Goal: Contribute content: Add original content to the website for others to see

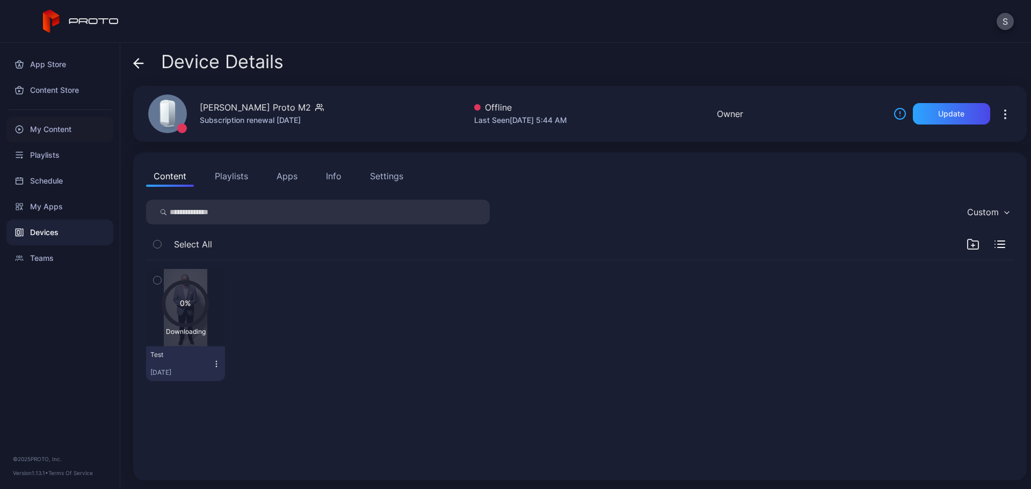
click at [67, 130] on div "My Content" at bounding box center [59, 130] width 107 height 26
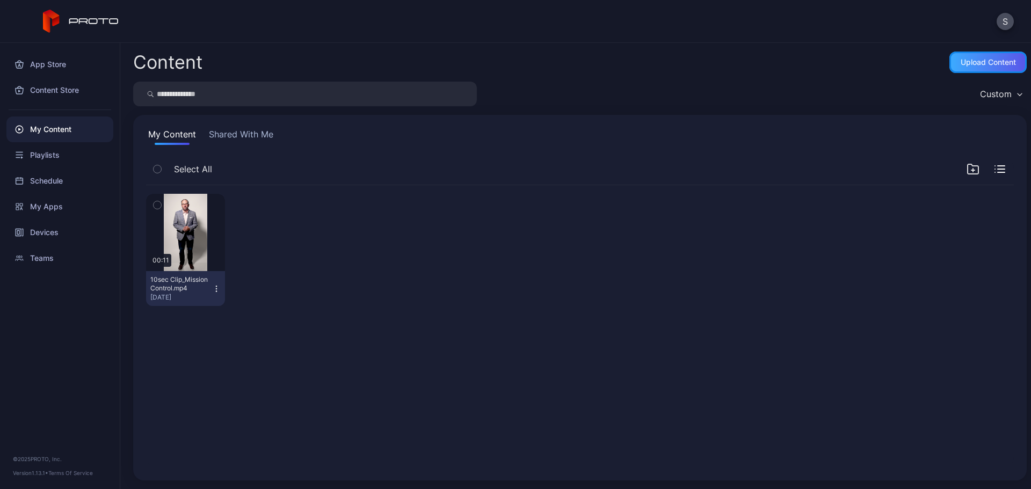
click at [990, 63] on div "Upload Content" at bounding box center [988, 62] width 55 height 9
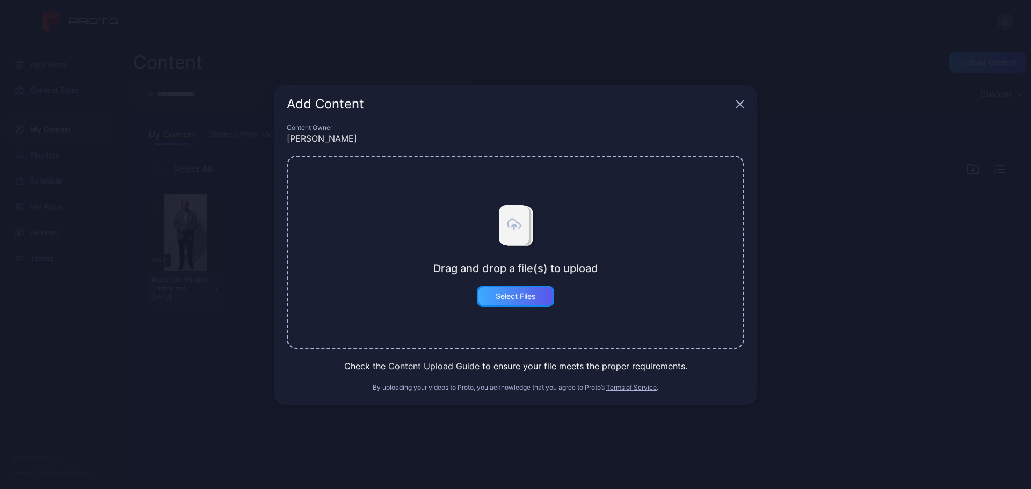
click at [513, 289] on div "Select Files" at bounding box center [515, 296] width 77 height 21
click at [579, 111] on div "Add Content" at bounding box center [515, 104] width 483 height 39
click at [512, 297] on div "Select Files" at bounding box center [516, 296] width 40 height 9
click at [584, 93] on div "Add Content" at bounding box center [515, 104] width 483 height 39
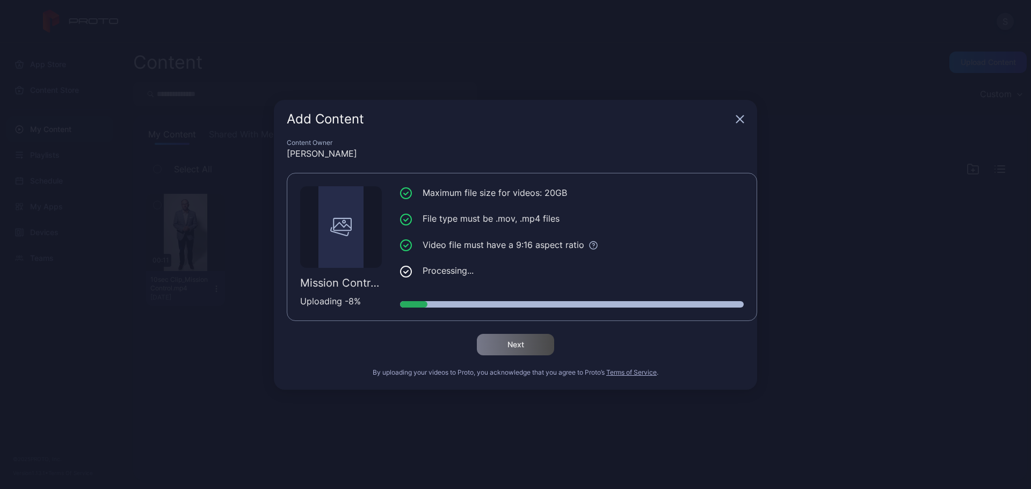
click at [454, 296] on div "Maximum file size for videos: 20GB File type must be .mov, .mp4 files Video fil…" at bounding box center [572, 246] width 344 height 121
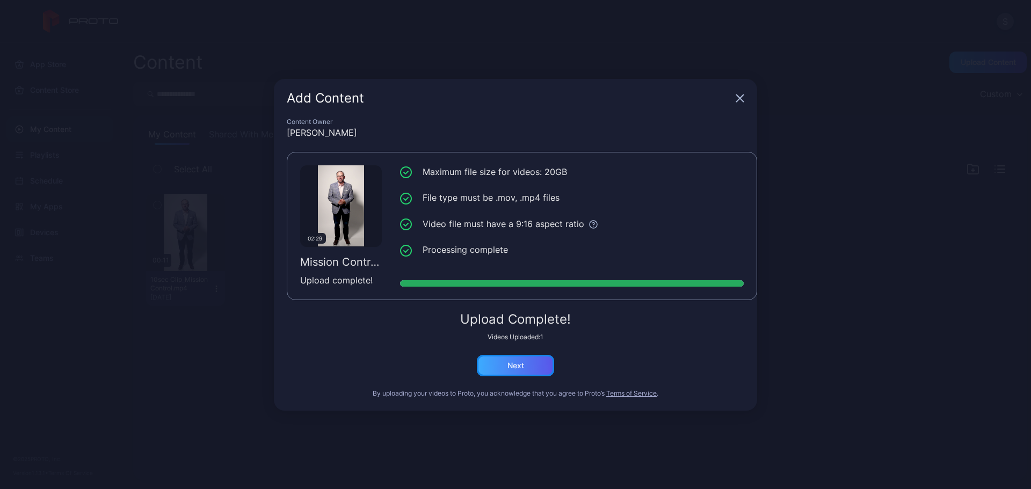
click at [500, 359] on div "Next" at bounding box center [515, 365] width 77 height 21
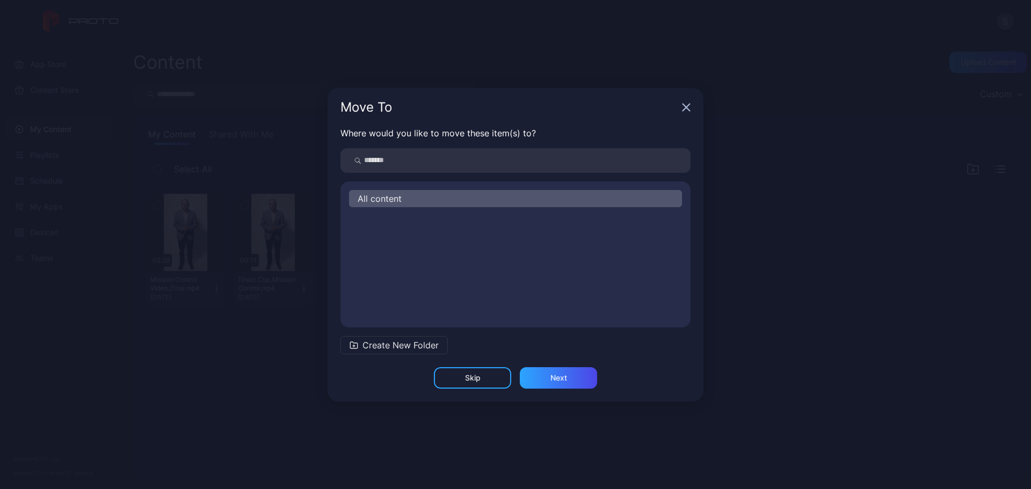
click at [407, 198] on div "All content" at bounding box center [515, 198] width 333 height 17
click at [549, 381] on div "Next" at bounding box center [558, 377] width 77 height 21
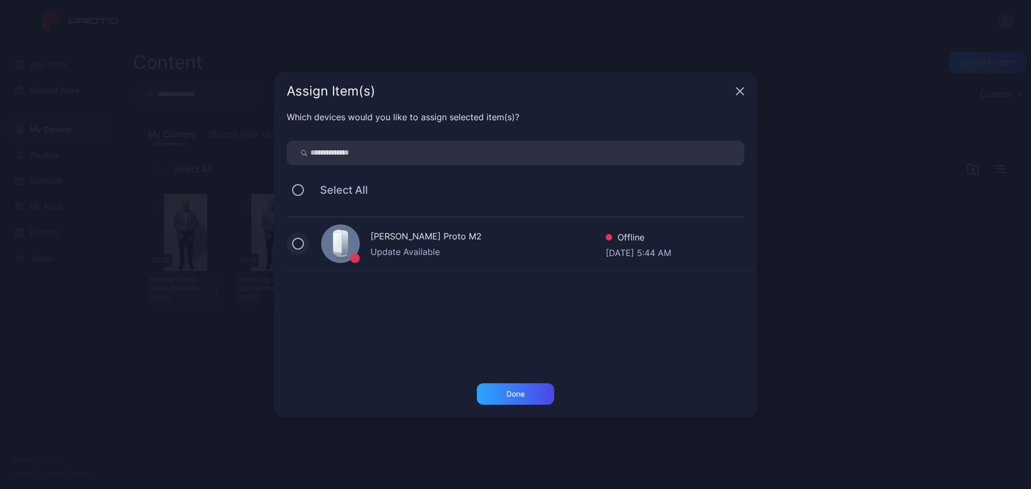
click at [300, 243] on button at bounding box center [298, 244] width 12 height 12
click at [533, 390] on div "Done" at bounding box center [515, 393] width 77 height 21
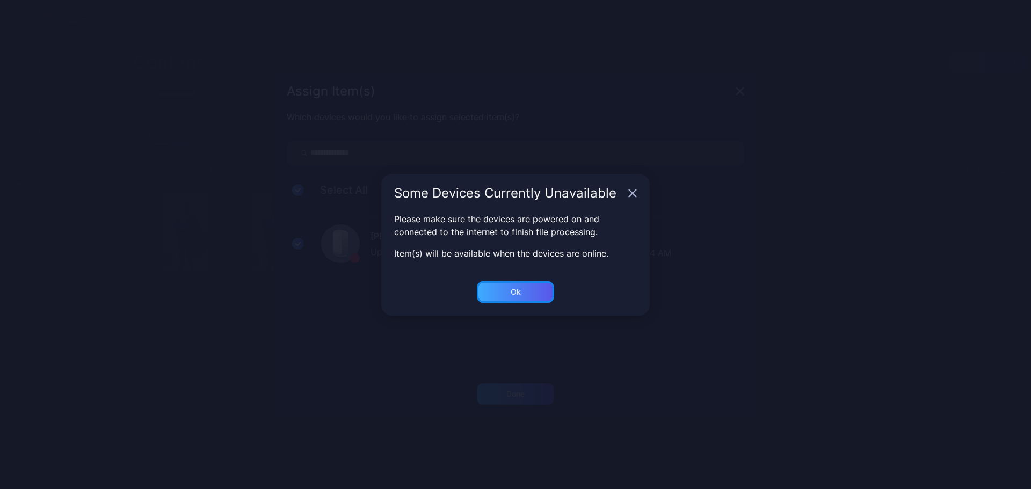
click at [528, 289] on div "Ok" at bounding box center [515, 291] width 77 height 21
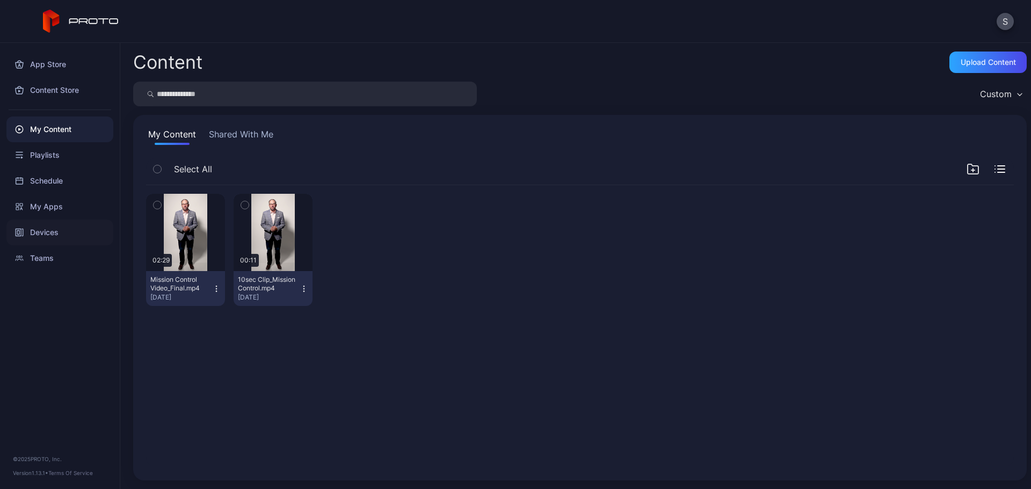
click at [61, 235] on div "Devices" at bounding box center [59, 233] width 107 height 26
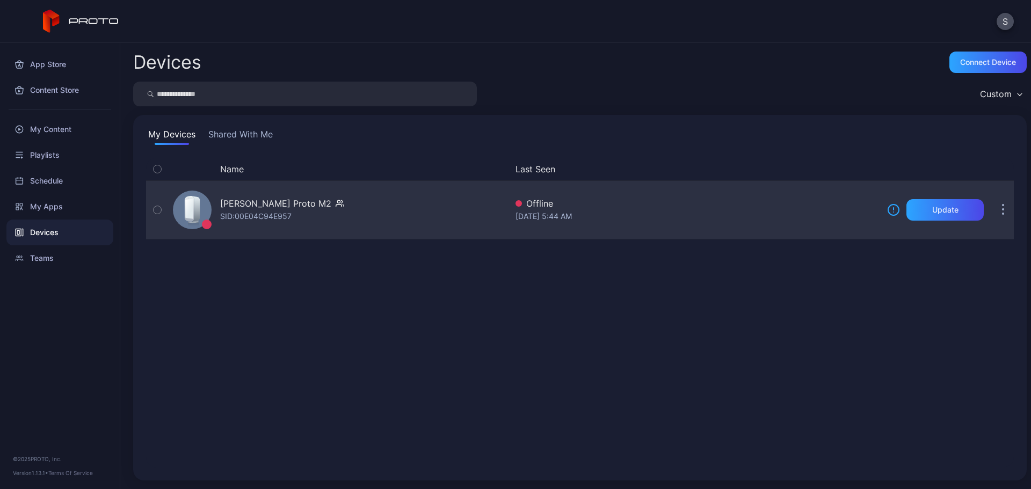
click at [1002, 213] on icon "button" at bounding box center [1003, 210] width 3 height 12
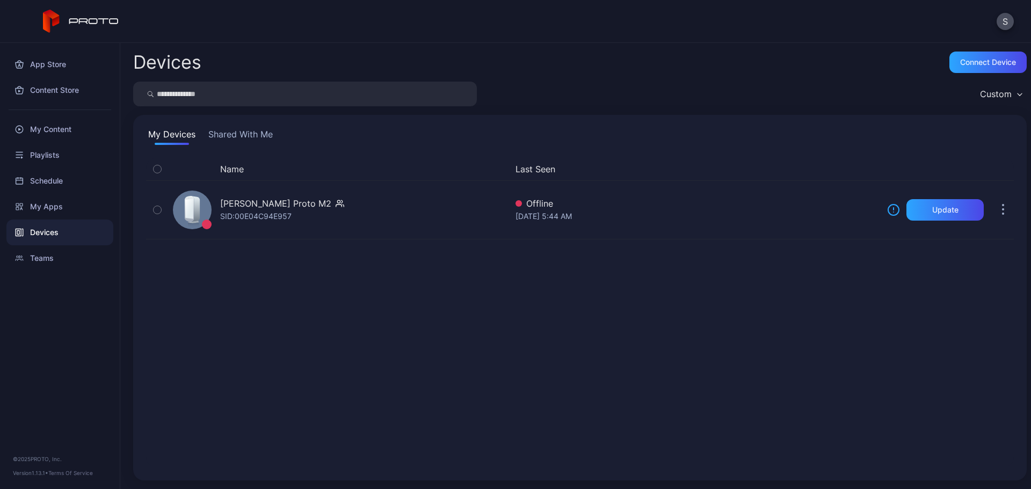
click at [438, 341] on div "Name Last Seen [PERSON_NAME] Proto M2 SID: 00E04C94E957 Offline [DATE] 5:44 AM …" at bounding box center [580, 313] width 868 height 310
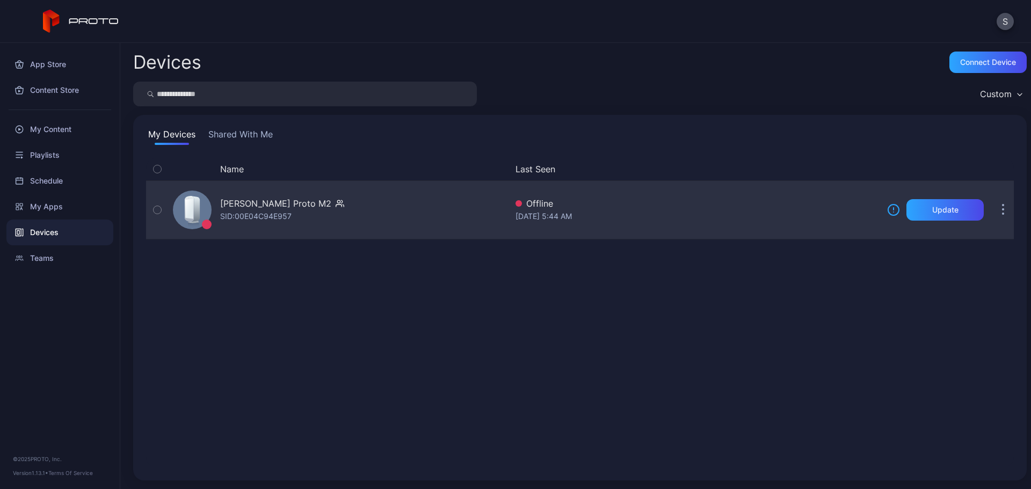
click at [273, 200] on div "[PERSON_NAME] Proto M2" at bounding box center [275, 203] width 111 height 13
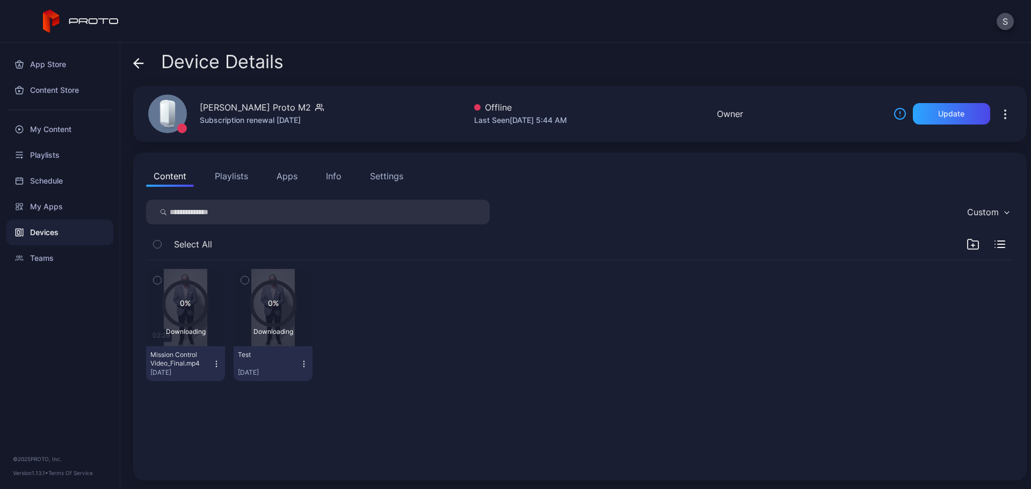
click at [412, 338] on div "0% Downloading 02:29 Mission Control Video_Final.mp4 [DATE] 0% Downloading Test…" at bounding box center [580, 324] width 868 height 129
